Goal: Information Seeking & Learning: Understand process/instructions

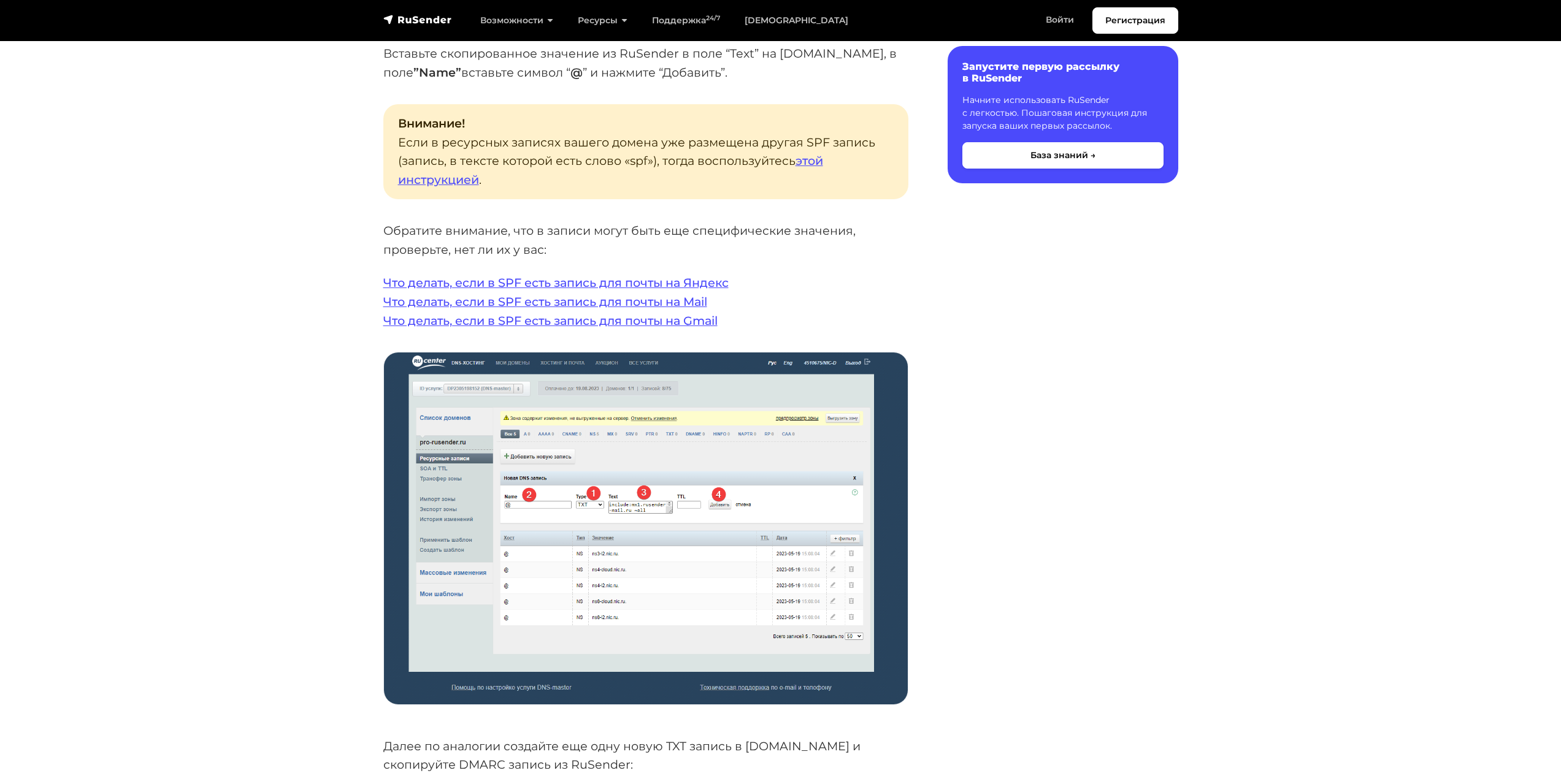
scroll to position [2533, 0]
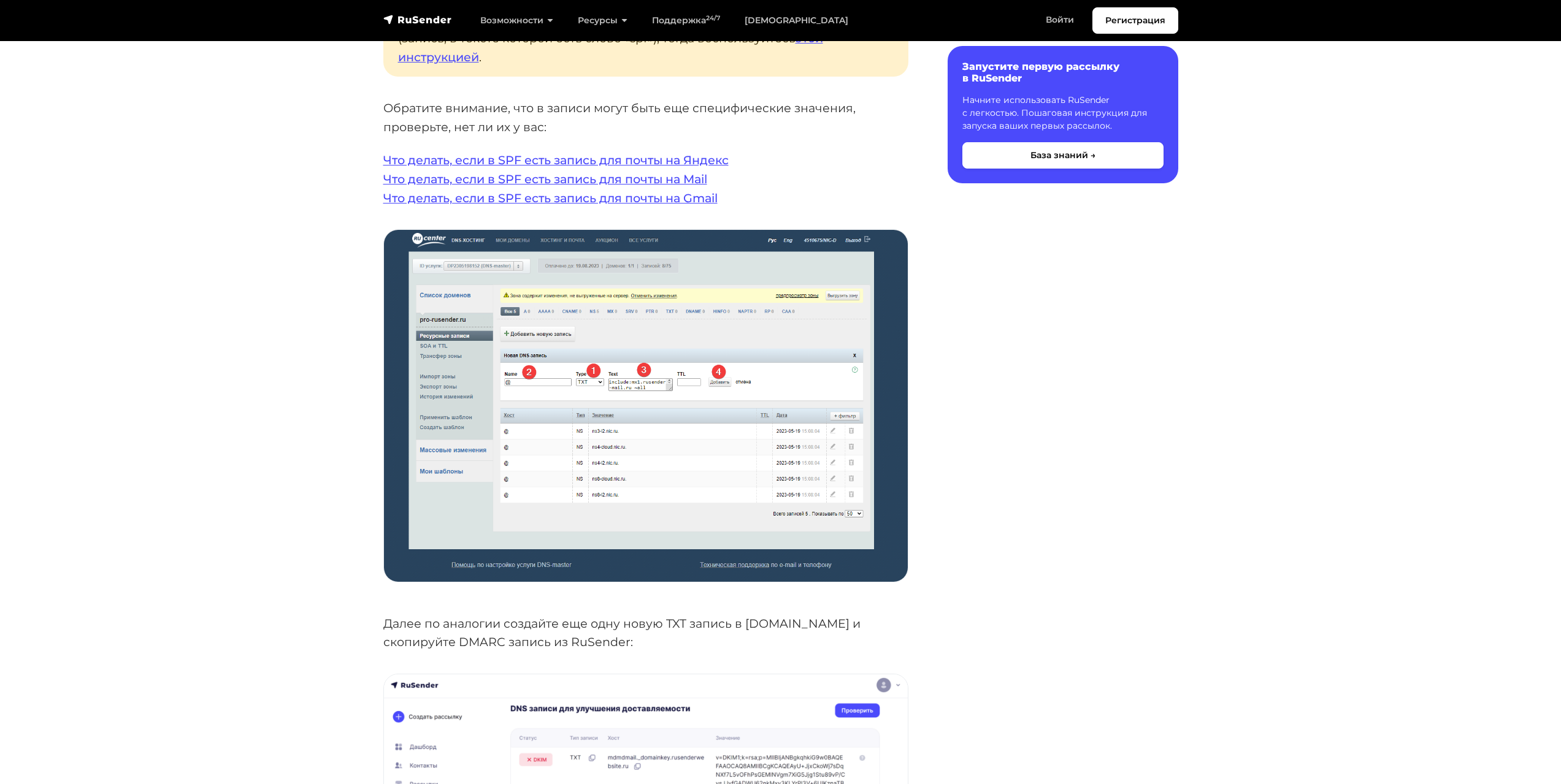
click at [594, 450] on img at bounding box center [646, 405] width 523 height 351
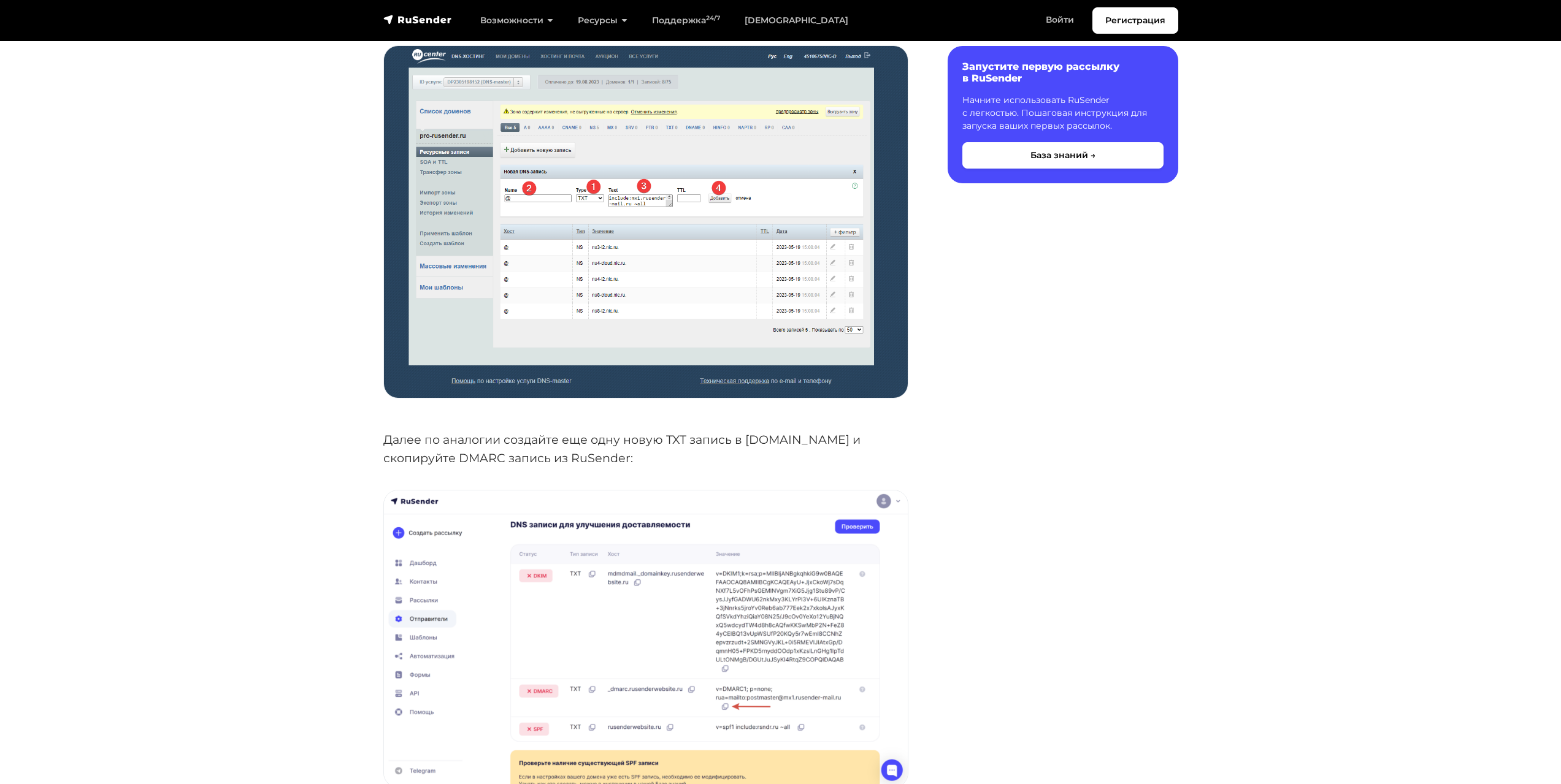
scroll to position [2778, 0]
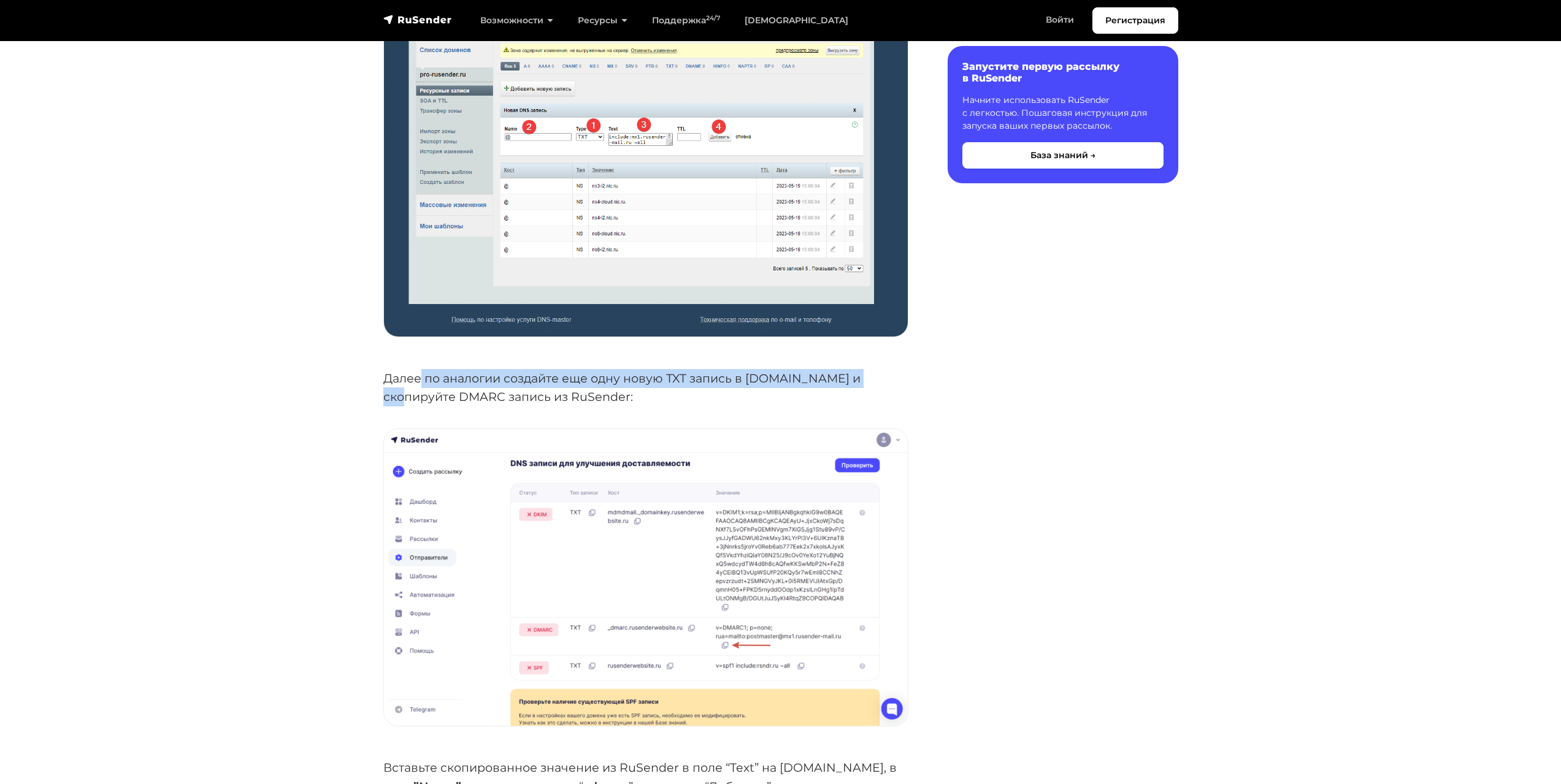
drag, startPoint x: 603, startPoint y: 392, endPoint x: 891, endPoint y: 379, distance: 288.3
click at [891, 379] on p "Далее по аналогии создайте еще одну новую TXT запись в [DOMAIN_NAME] и скопируй…" at bounding box center [646, 388] width 525 height 38
click at [1117, 458] on div "Содержание Запустите первую рассылку в RuSender Начните использовать RuSender с…" at bounding box center [1051, 527] width 270 height 5995
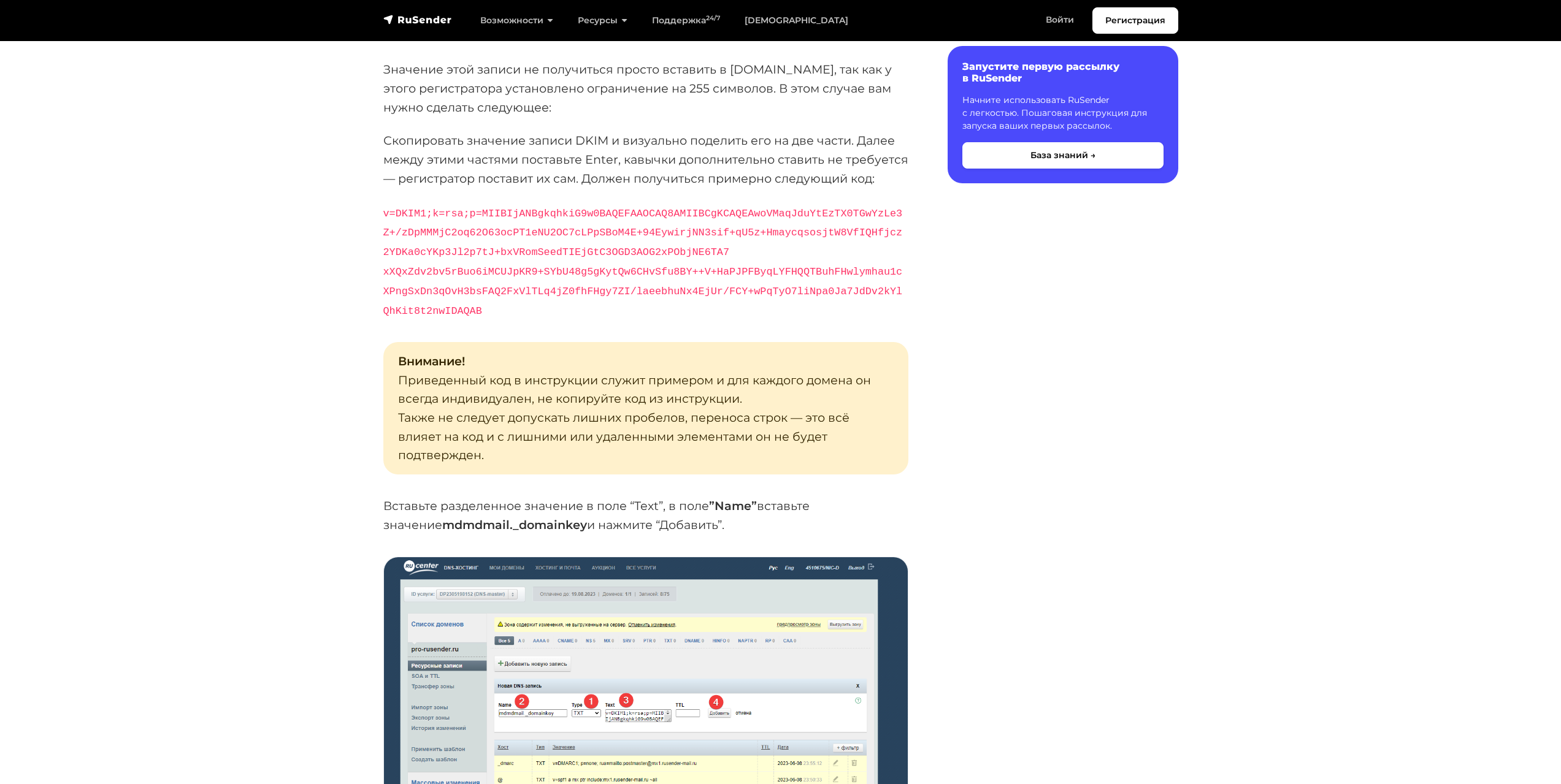
scroll to position [4434, 0]
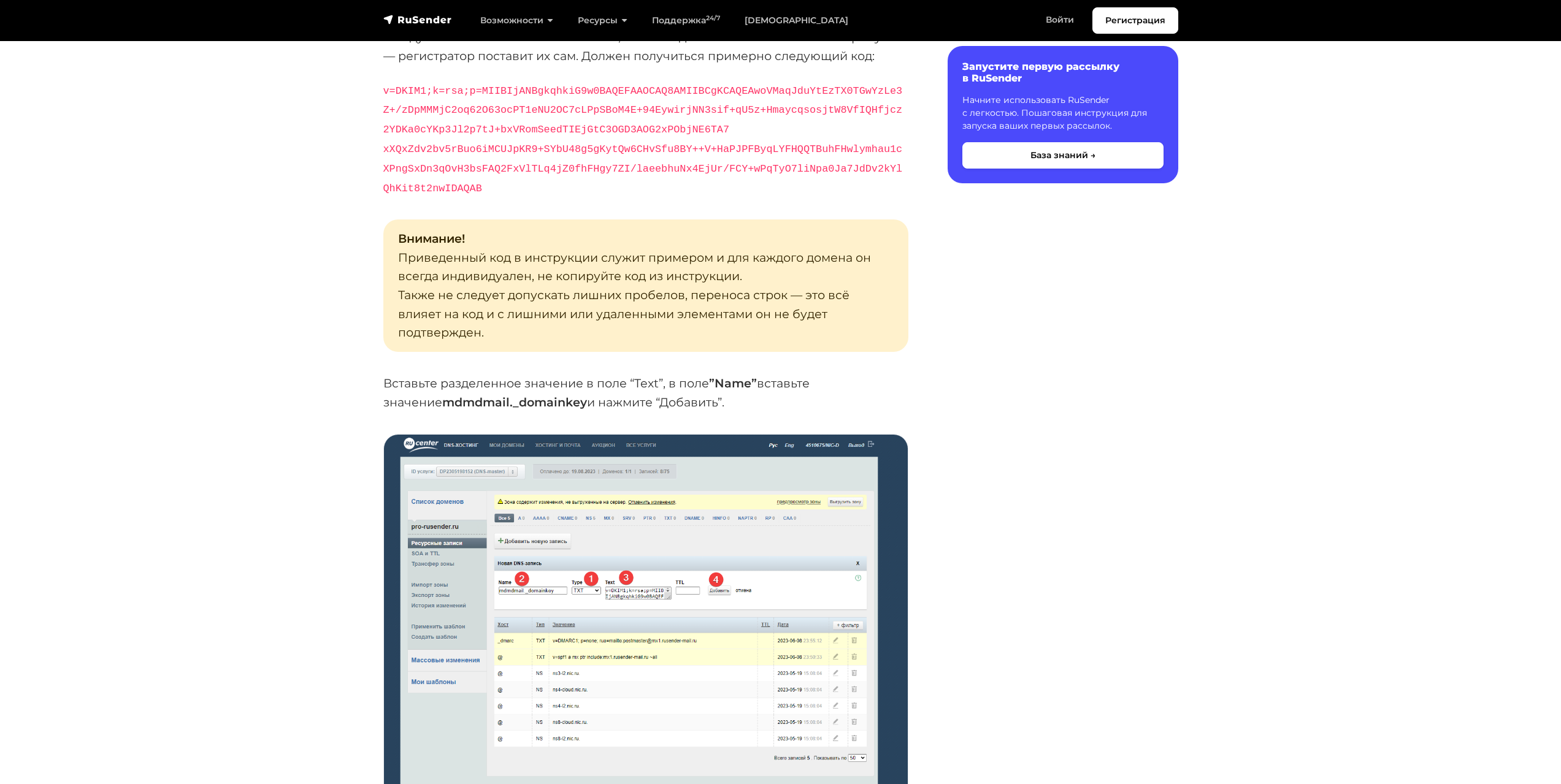
click at [546, 655] on img at bounding box center [646, 618] width 523 height 368
click at [572, 658] on img at bounding box center [646, 618] width 523 height 368
